Goal: Register for event/course

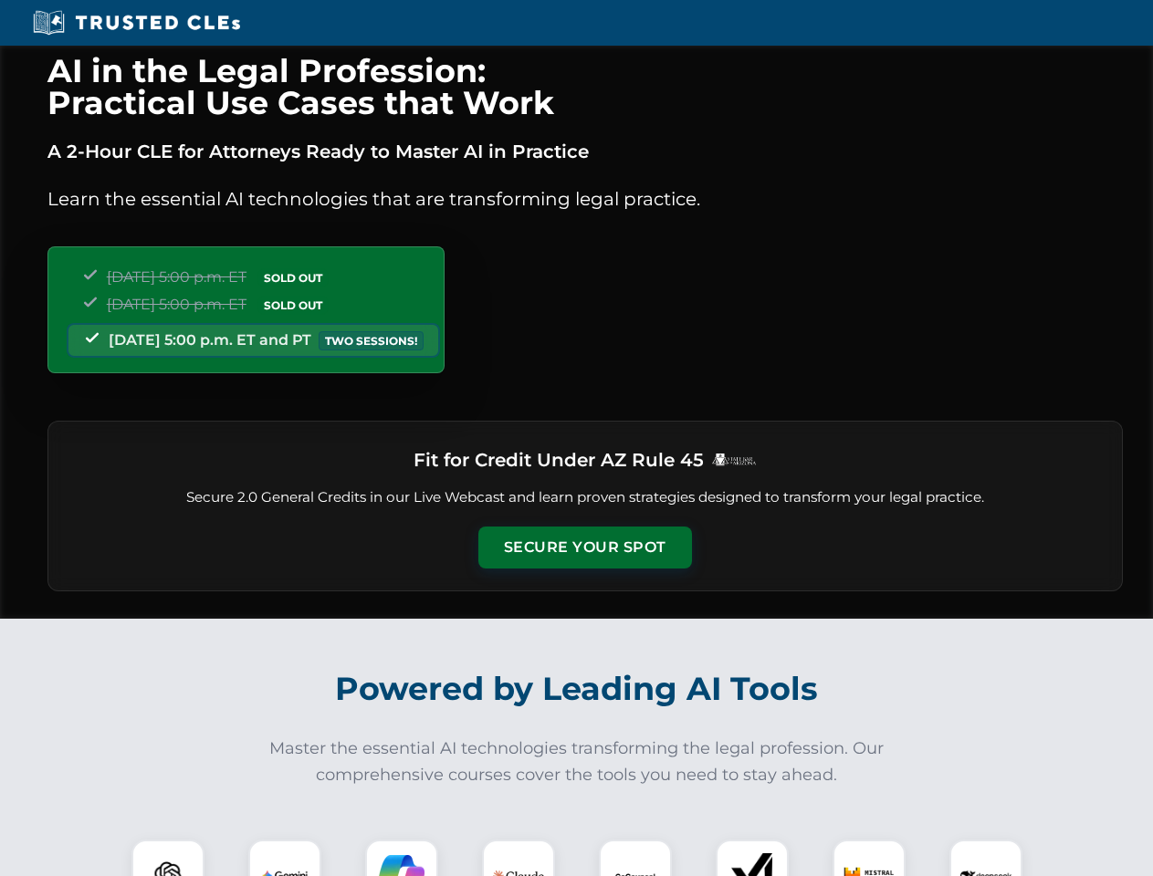
click at [584, 548] on button "Secure Your Spot" at bounding box center [585, 548] width 214 height 42
click at [168, 858] on img at bounding box center [167, 876] width 53 height 53
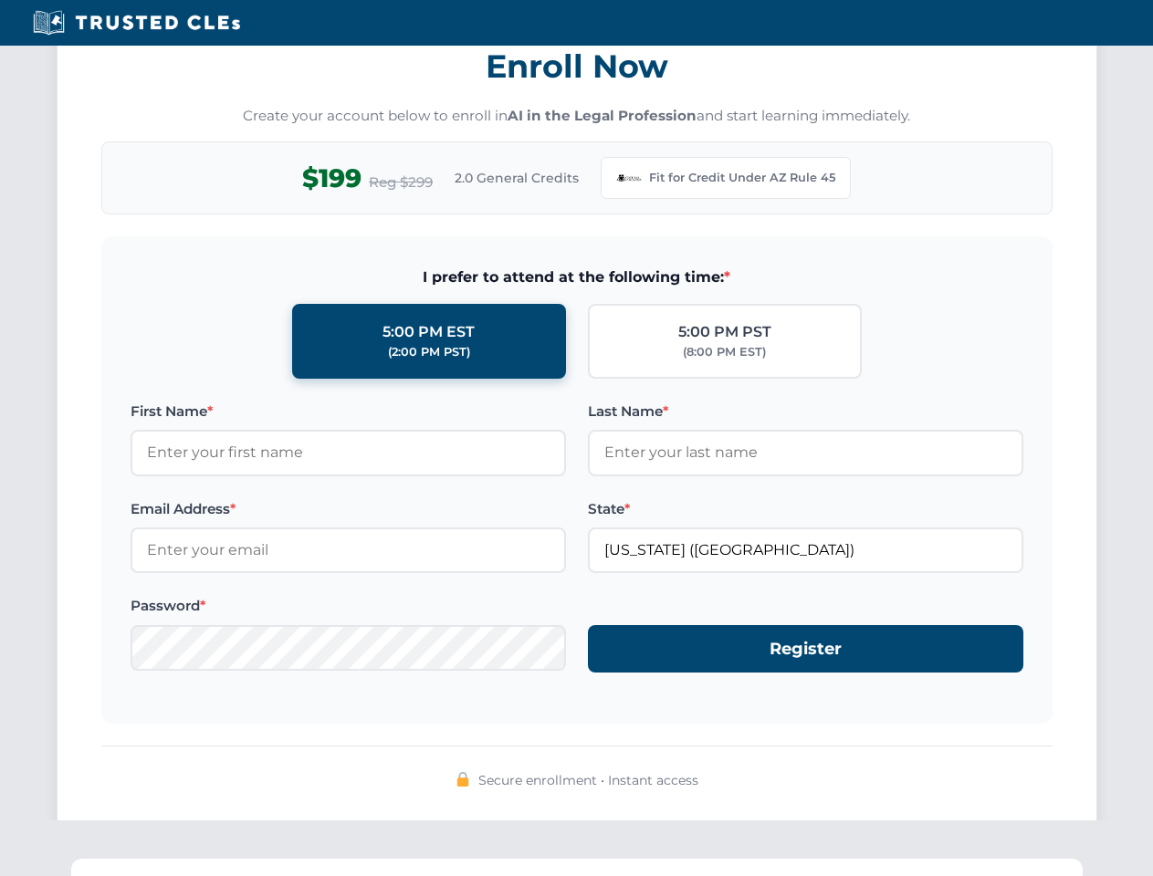
scroll to position [1779, 0]
